Goal: Transaction & Acquisition: Purchase product/service

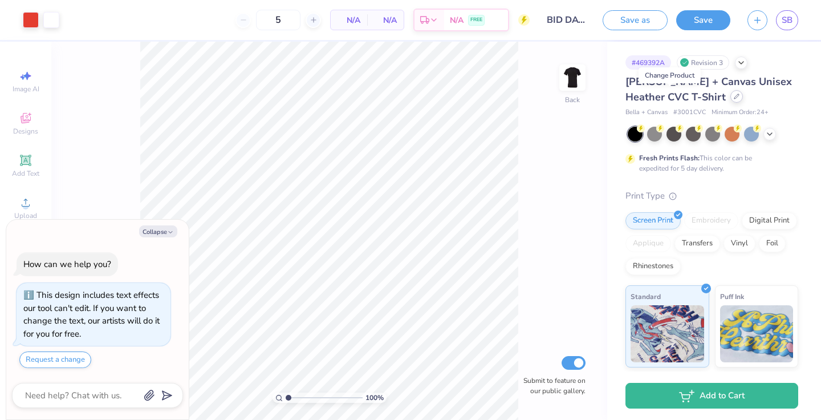
click at [734, 99] on icon at bounding box center [737, 97] width 6 height 6
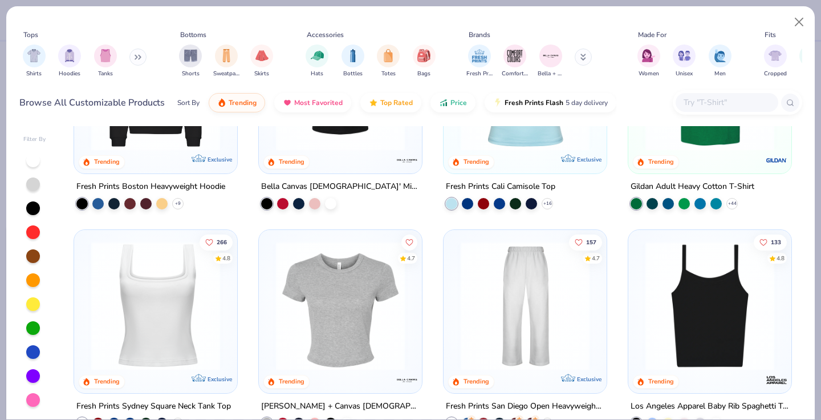
scroll to position [348, 0]
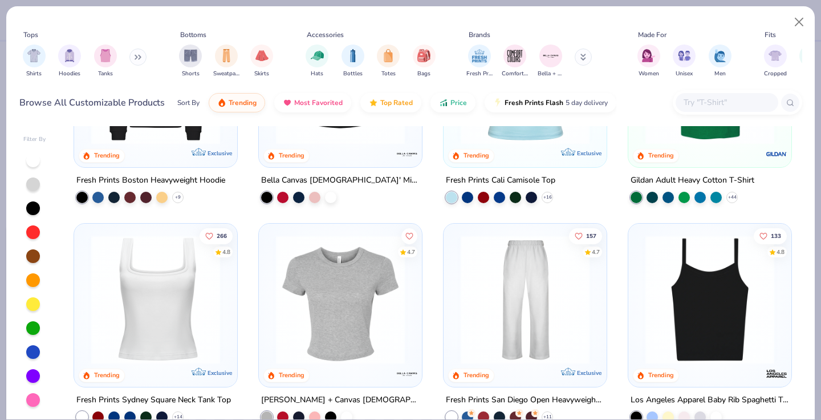
click at [336, 328] on img at bounding box center [340, 298] width 140 height 129
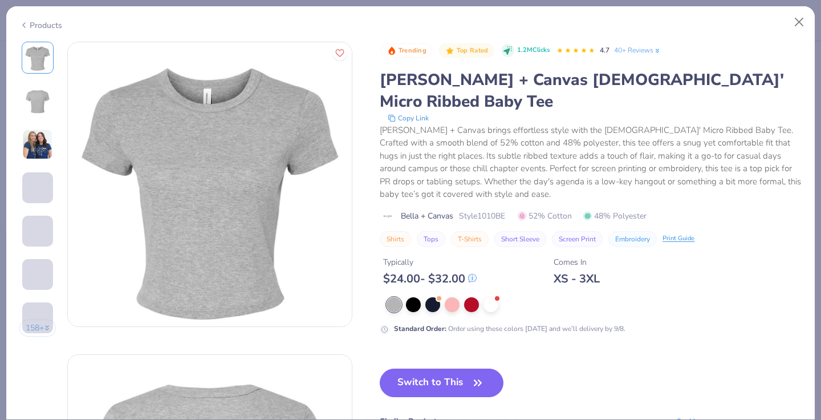
type textarea "x"
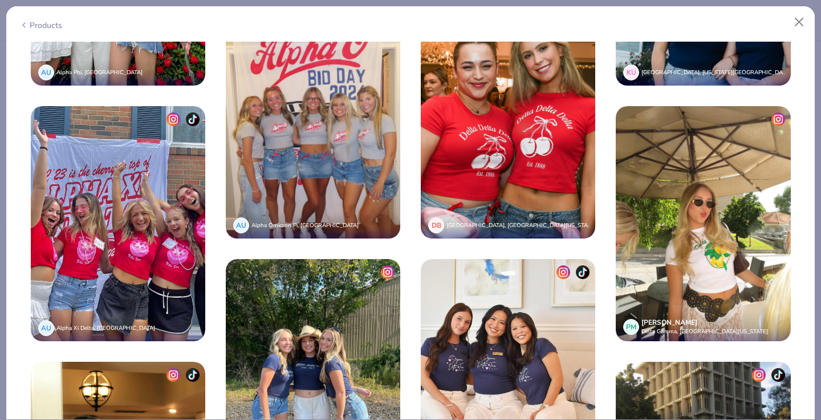
scroll to position [2729, 0]
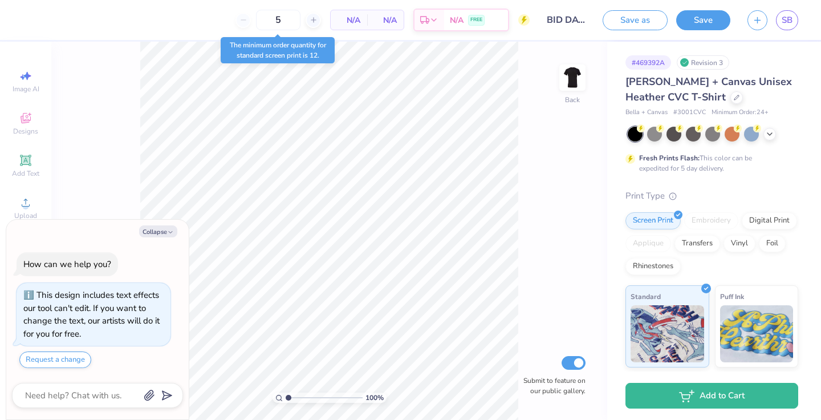
type textarea "x"
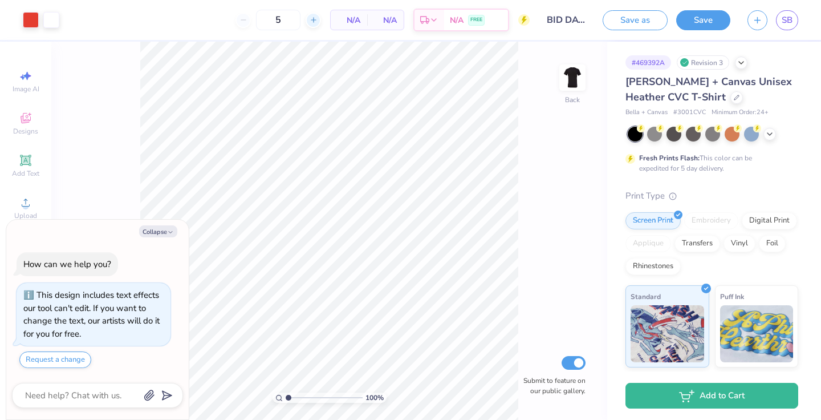
click at [310, 23] on icon at bounding box center [314, 20] width 8 height 8
type input "7"
click at [289, 22] on input "7" at bounding box center [278, 20] width 44 height 21
type input "1"
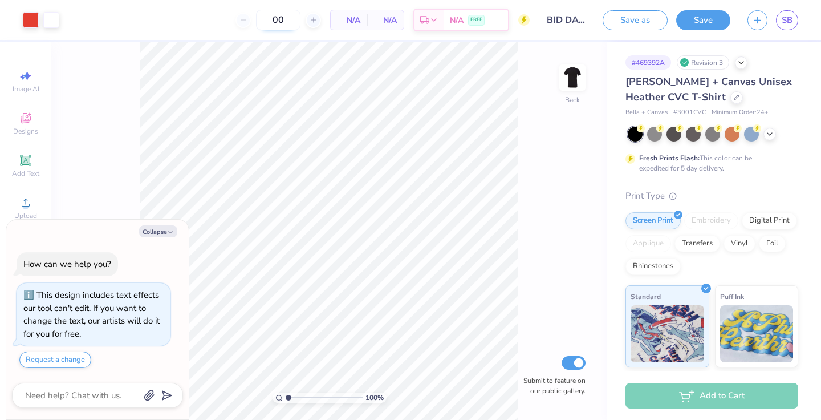
type input "0"
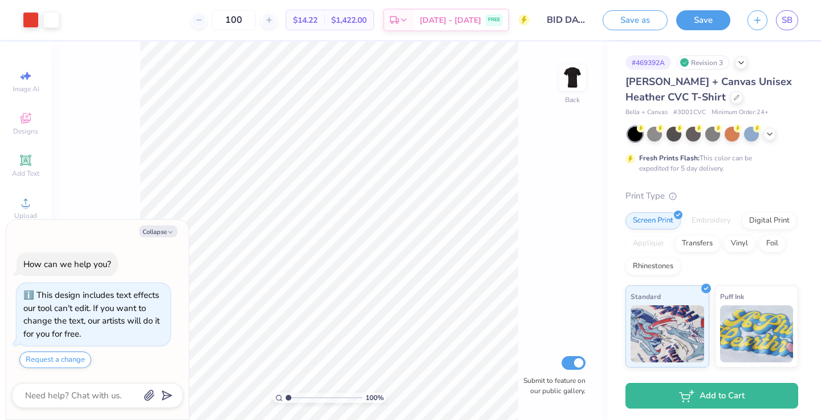
type input "100"
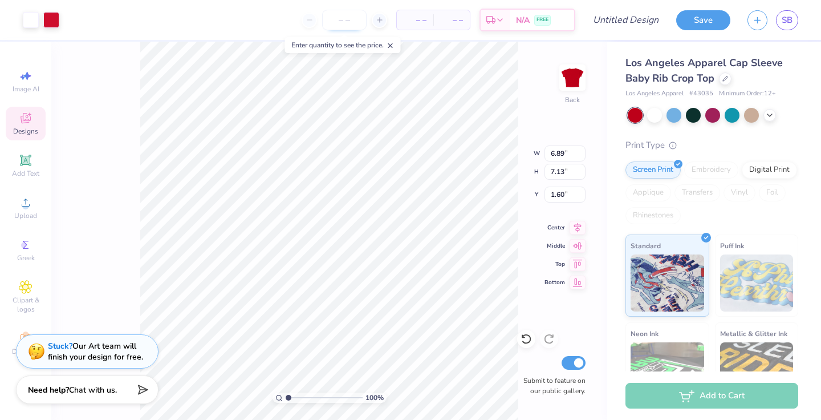
click at [353, 21] on input "number" at bounding box center [344, 20] width 44 height 21
